Goal: Task Accomplishment & Management: Use online tool/utility

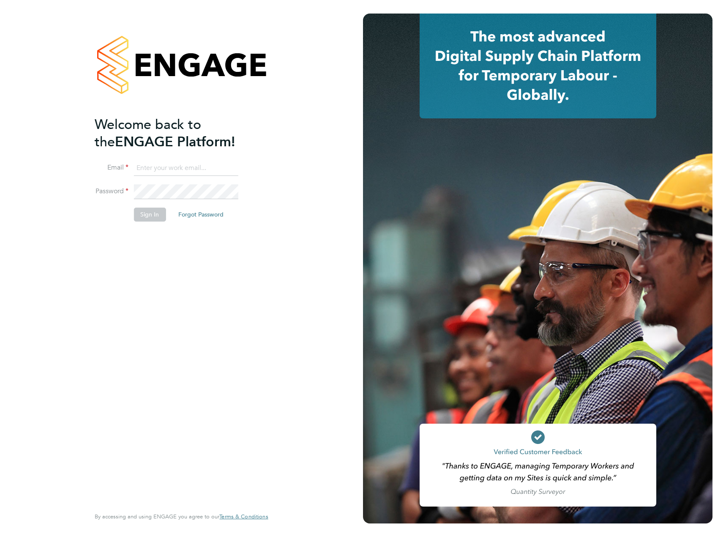
type input "maksymilian.grobelny@vistry.co.uk"
click at [153, 212] on button "Sign In" at bounding box center [149, 214] width 32 height 14
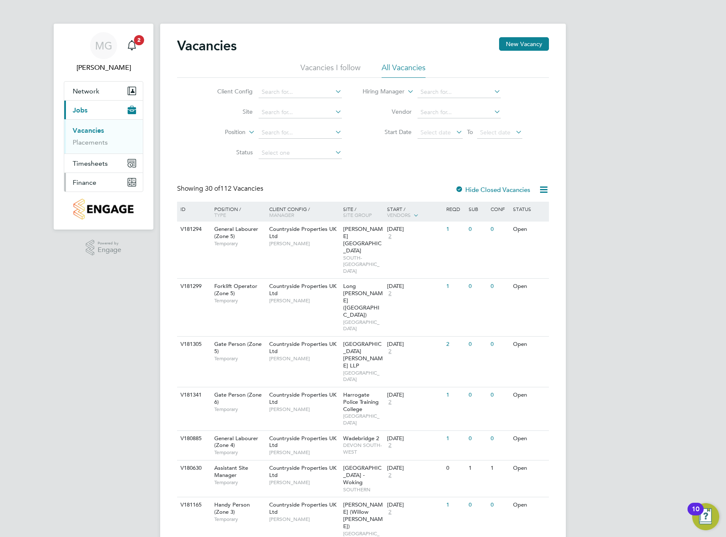
click at [92, 181] on span "Finance" at bounding box center [85, 182] width 24 height 8
click at [87, 166] on link "Invoices & Credit Notes" at bounding box center [99, 172] width 53 height 16
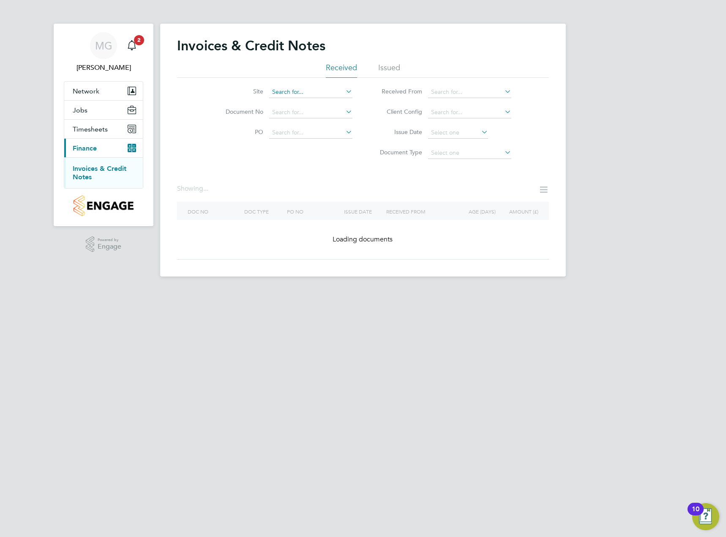
click at [310, 92] on input at bounding box center [310, 92] width 83 height 12
click at [297, 98] on li "Patch works" at bounding box center [311, 103] width 84 height 11
type input "Patchworks"
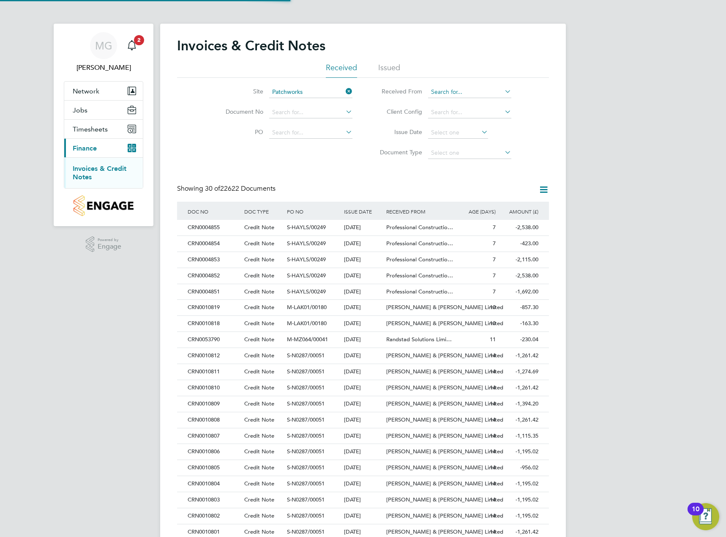
click at [453, 90] on input at bounding box center [469, 92] width 83 height 12
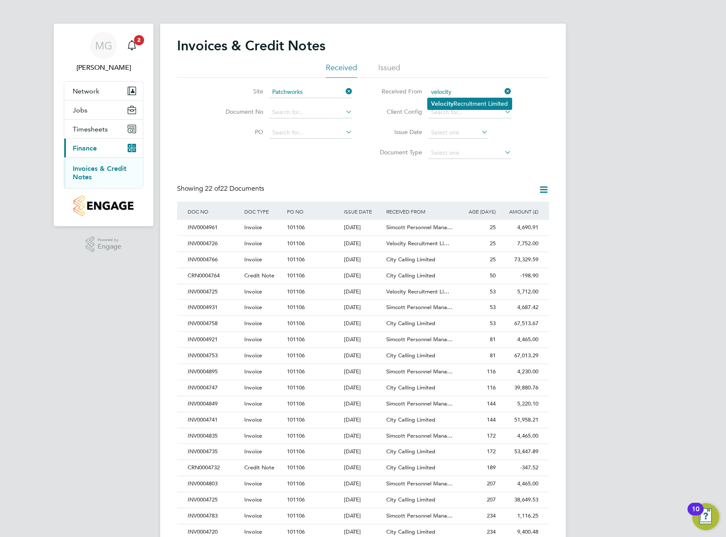
click at [489, 99] on li "Velocity Recruitment Limited" at bounding box center [470, 103] width 84 height 11
type input "Velocity Recruitment Limited"
